Goal: Task Accomplishment & Management: Complete application form

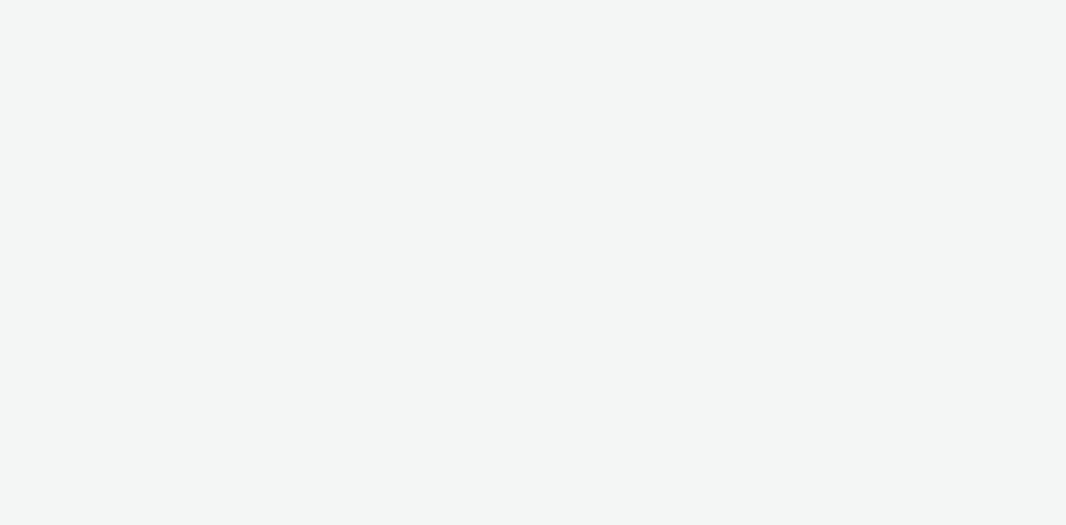
select select "11a7df10-284f-415c-b52a-427acf4c31ae"
select select "75a9a1c6-4a3b-42a3-8a2e-a6fed47b6934"
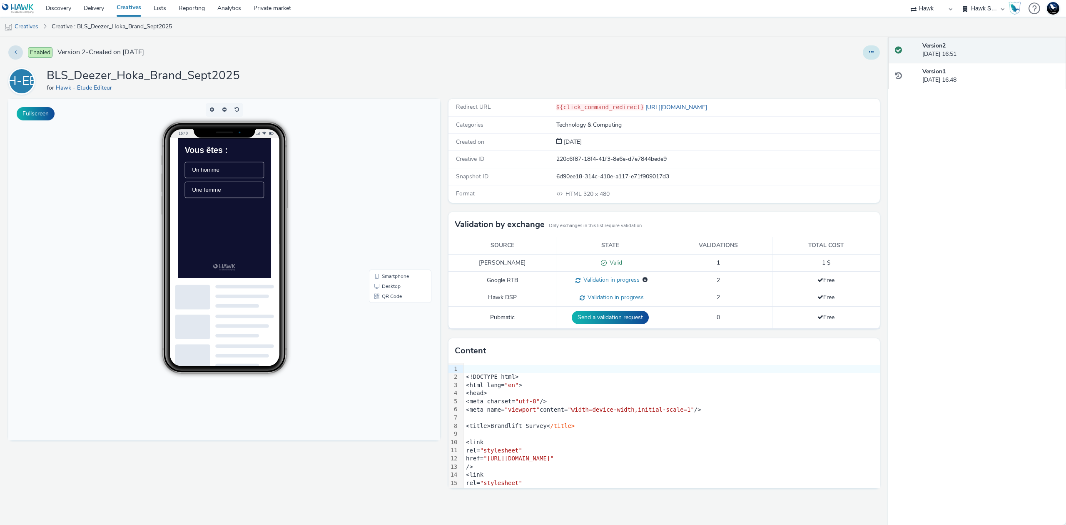
click at [871, 54] on icon at bounding box center [871, 52] width 5 height 6
click at [855, 66] on link "Edit" at bounding box center [848, 69] width 62 height 17
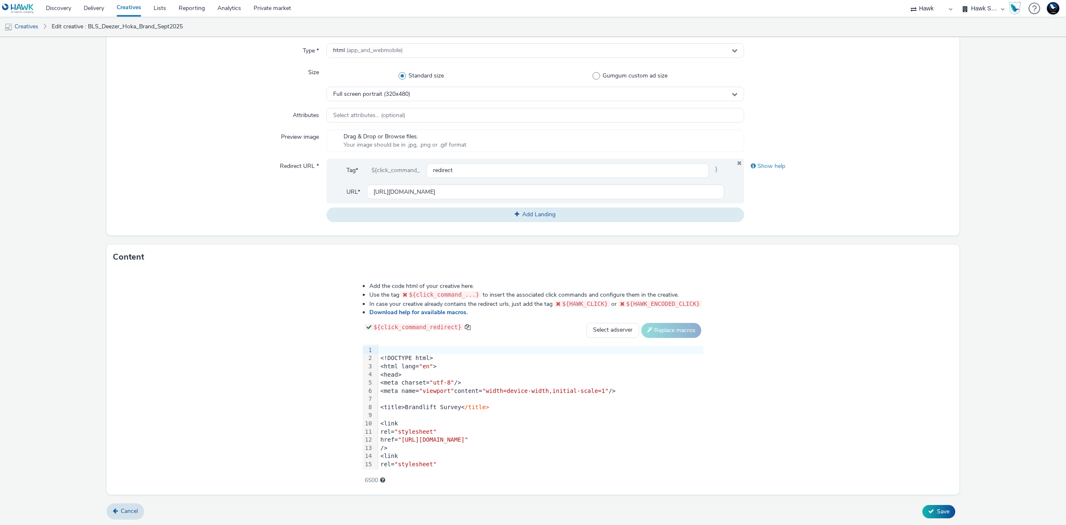
scroll to position [217, 0]
drag, startPoint x: 415, startPoint y: 357, endPoint x: 338, endPoint y: 341, distance: 78.6
click at [338, 341] on div "Add the code html of your creative here. Use the tag ${click_command_...} to in…" at bounding box center [533, 377] width 401 height 205
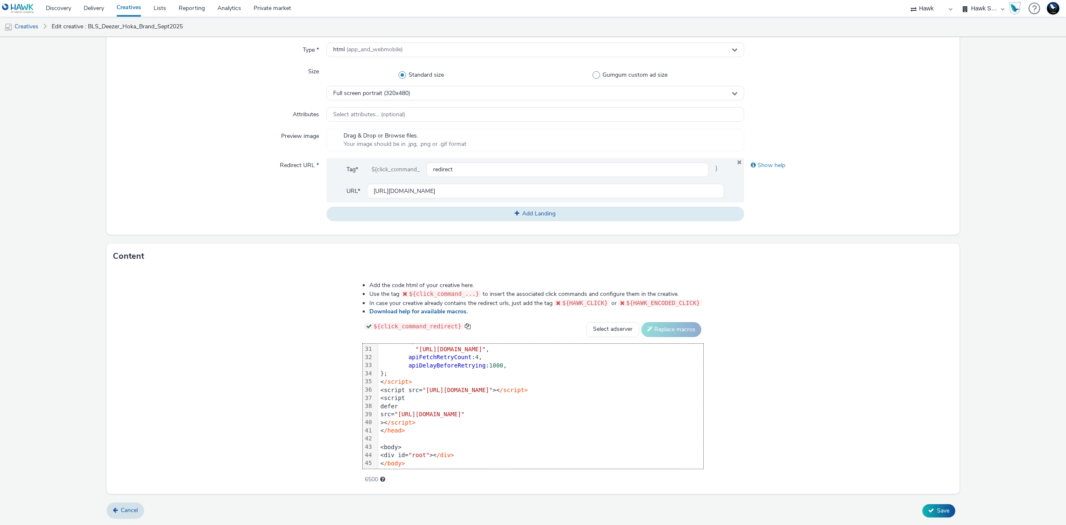
scroll to position [261, 0]
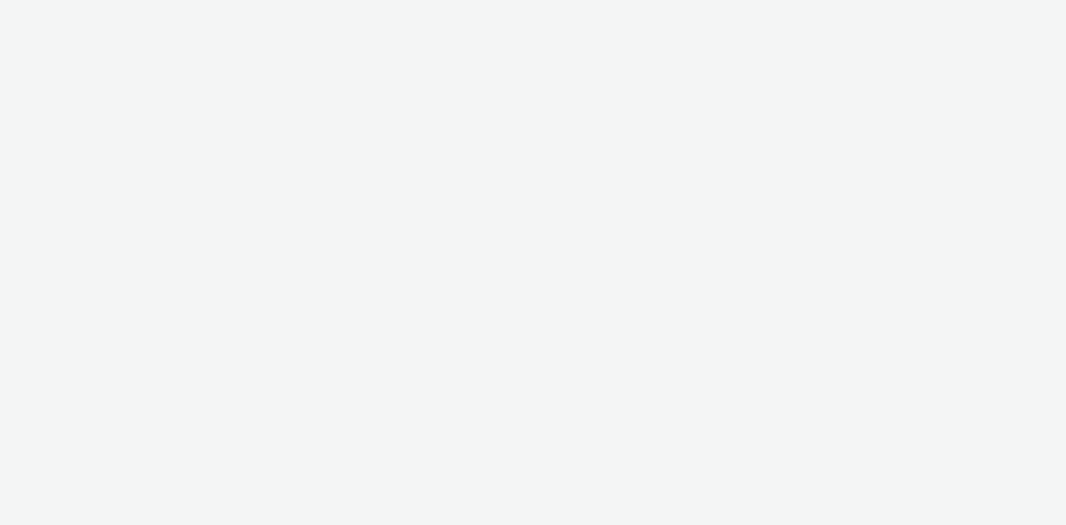
select select "11a7df10-284f-415c-b52a-427acf4c31ae"
select select "75a9a1c6-4a3b-42a3-8a2e-a6fed47b6934"
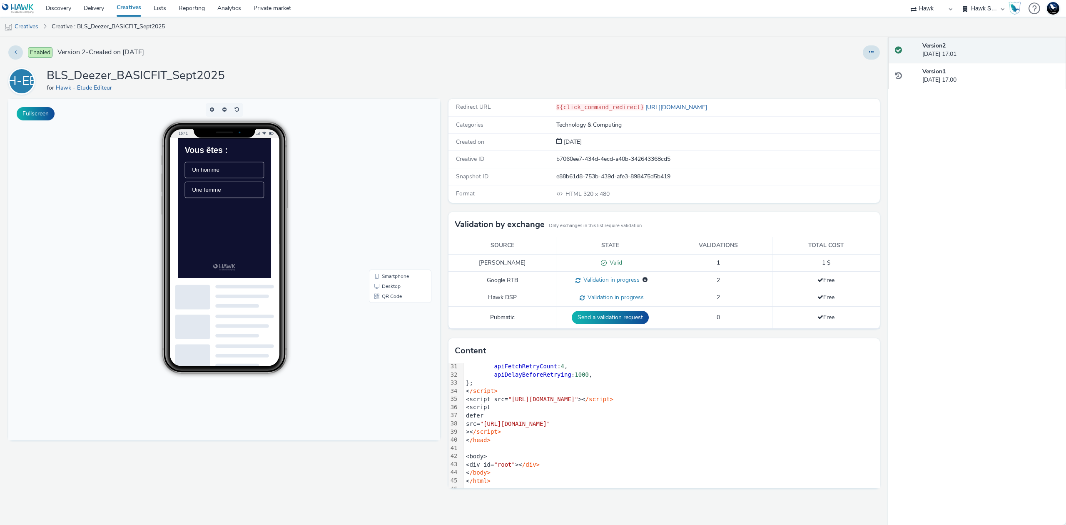
scroll to position [254, 0]
click at [245, 221] on li "Une femme" at bounding box center [243, 211] width 113 height 23
click at [269, 248] on span "Moins d’une fois par semaine" at bounding box center [234, 239] width 72 height 18
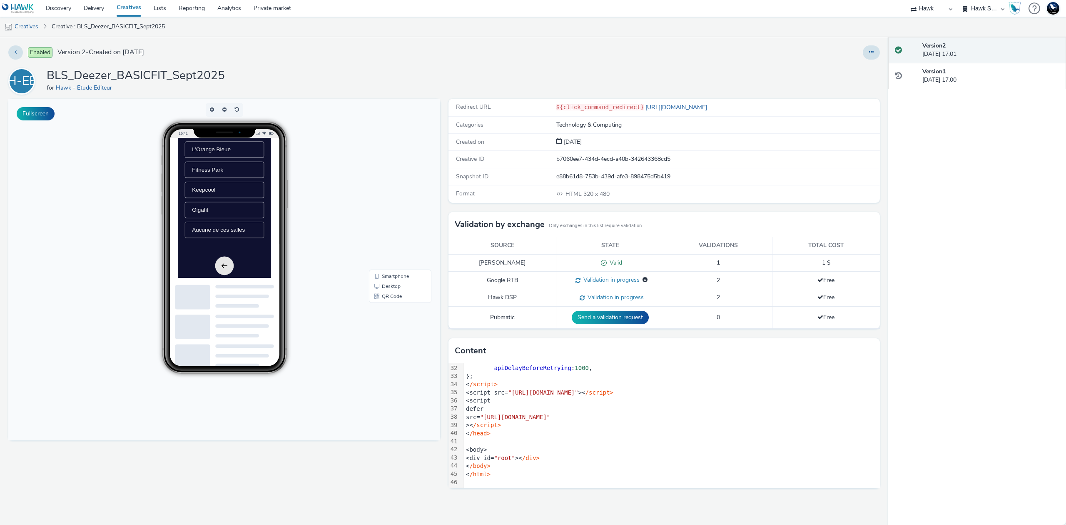
click at [243, 273] on span "Aucune de ces salles" at bounding box center [235, 268] width 75 height 9
click at [257, 245] on li "Non" at bounding box center [243, 233] width 113 height 23
click at [262, 235] on li "Non" at bounding box center [243, 223] width 113 height 23
